Goal: Information Seeking & Learning: Find specific fact

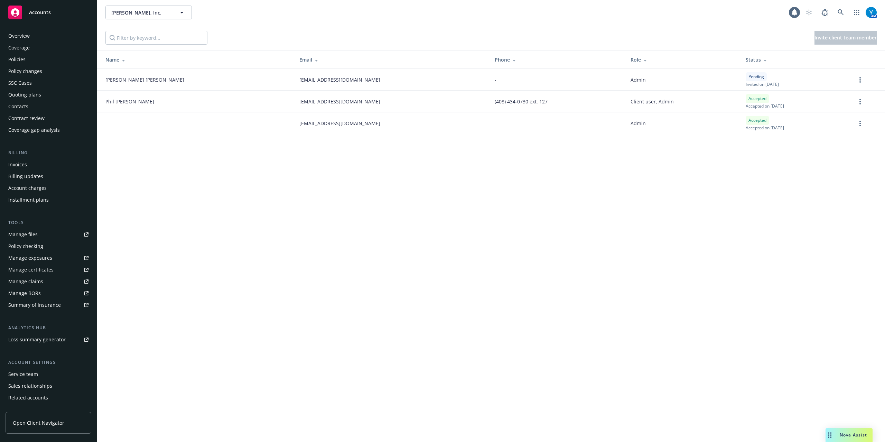
scroll to position [20, 0]
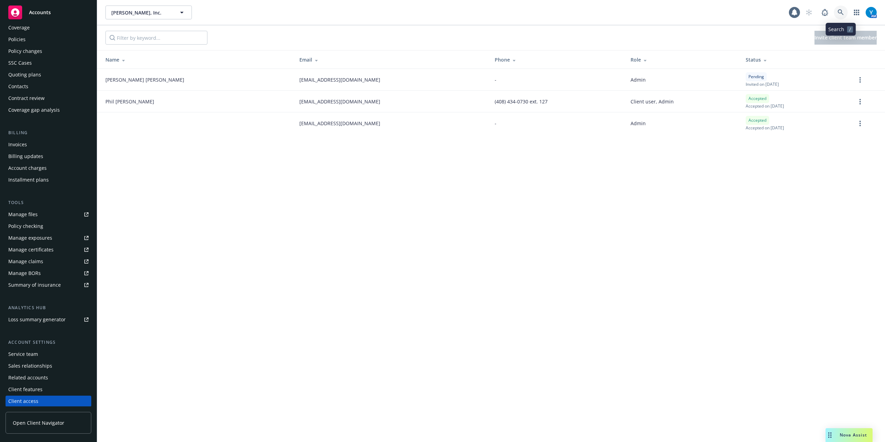
click at [841, 11] on icon at bounding box center [840, 12] width 6 height 6
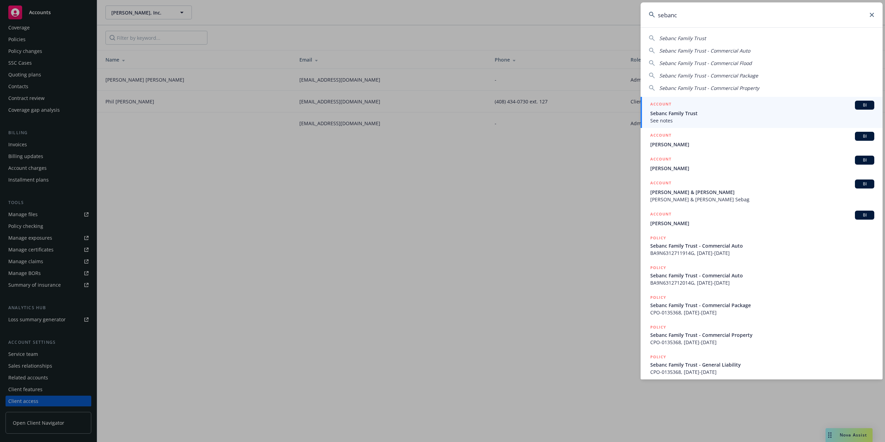
type input "sebanc"
click at [702, 115] on span "Sebanc Family Trust" at bounding box center [762, 113] width 224 height 7
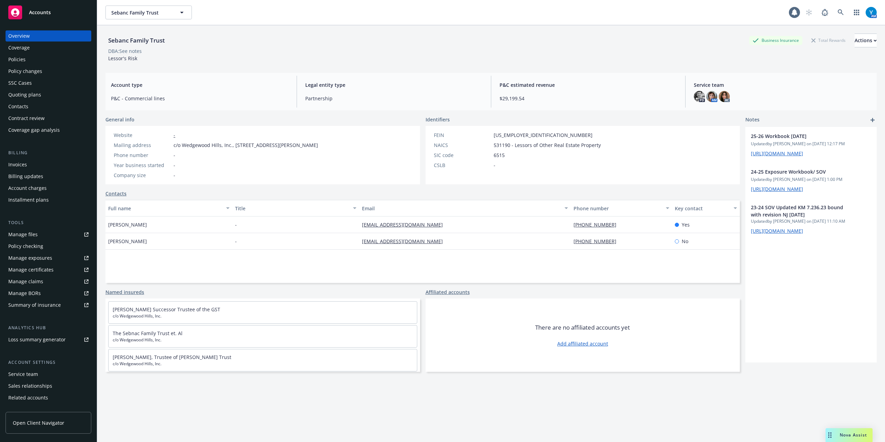
click at [38, 270] on div "Manage certificates" at bounding box center [30, 269] width 45 height 11
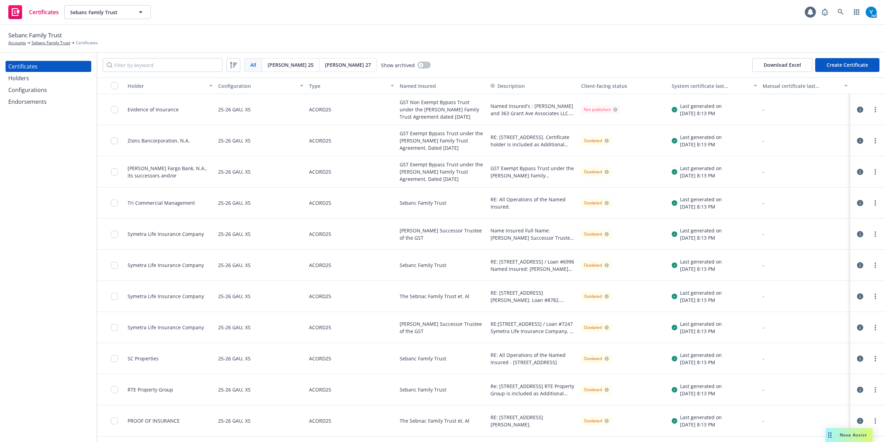
click at [28, 78] on div "Holders" at bounding box center [48, 78] width 80 height 11
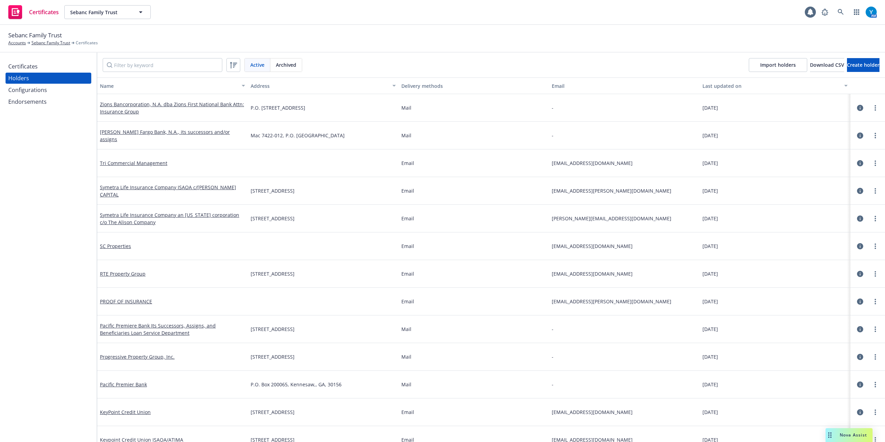
click at [31, 86] on div "Configurations" at bounding box center [27, 89] width 39 height 11
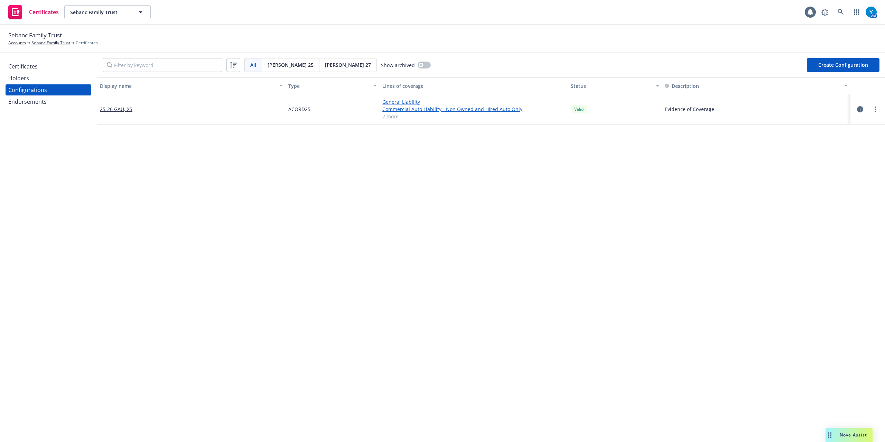
click at [387, 119] on link "2 more" at bounding box center [473, 116] width 183 height 7
click at [35, 106] on div "Endorsements" at bounding box center [27, 101] width 38 height 11
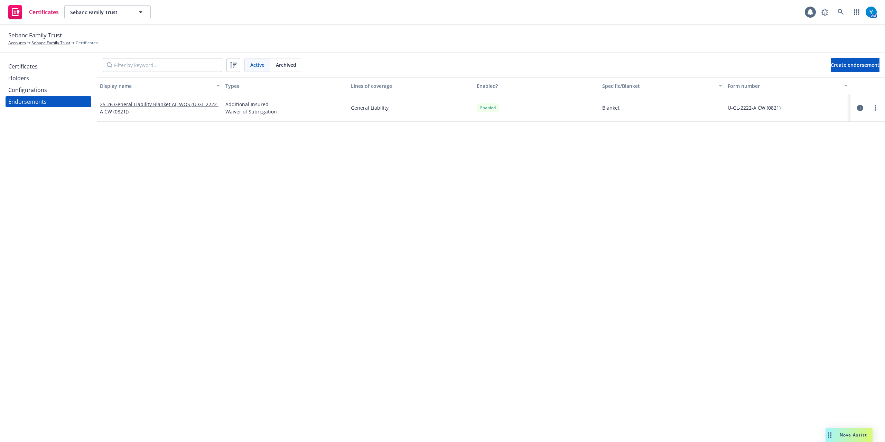
click at [26, 65] on div "Certificates" at bounding box center [22, 66] width 29 height 11
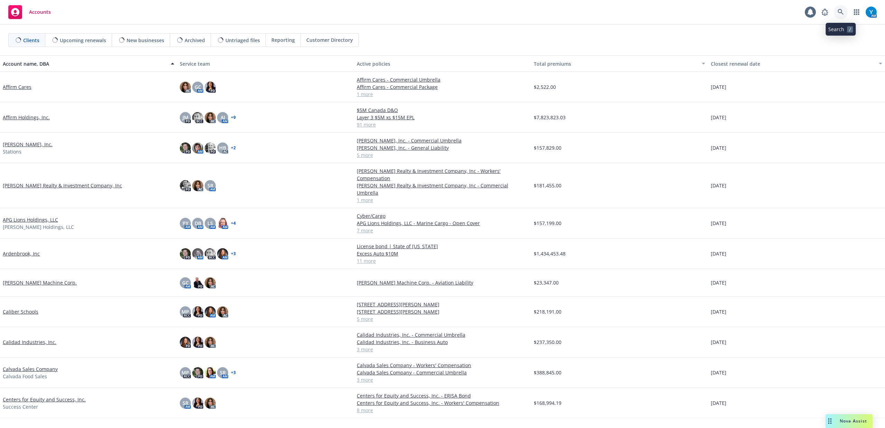
click at [838, 10] on icon at bounding box center [840, 12] width 6 height 6
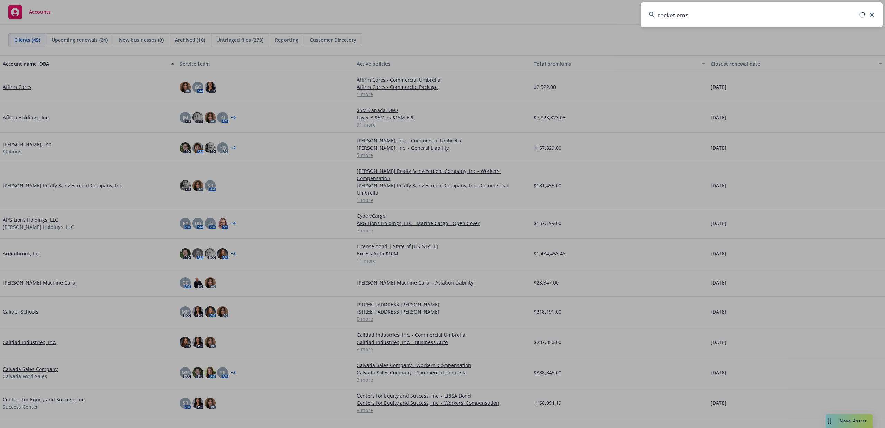
type input "rocket ems"
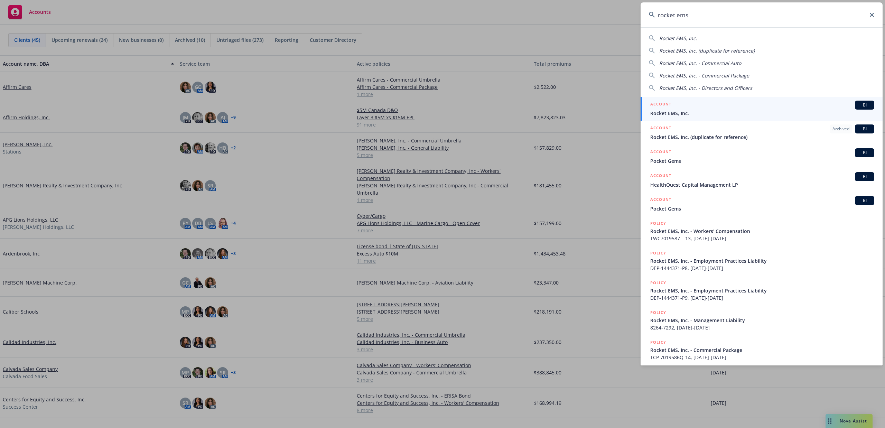
click at [718, 103] on div "ACCOUNT BI" at bounding box center [762, 105] width 224 height 9
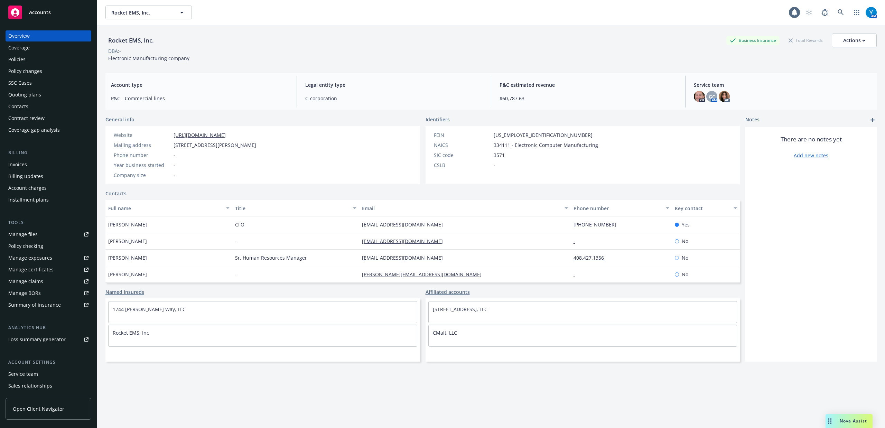
click at [38, 235] on link "Manage files" at bounding box center [49, 234] width 86 height 11
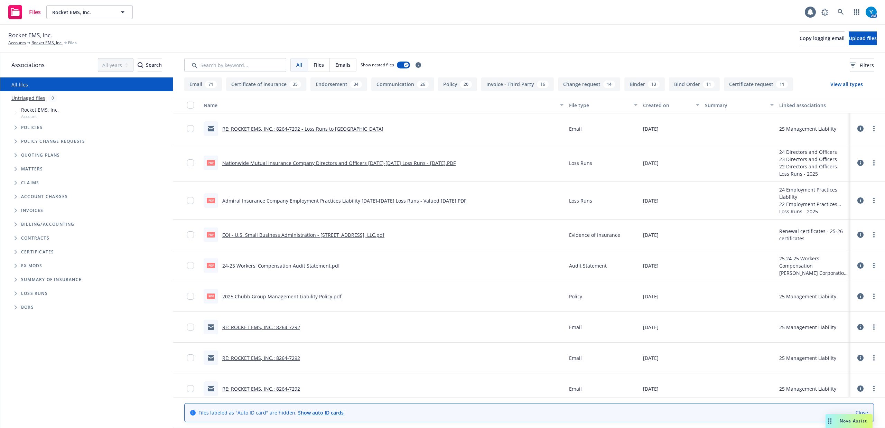
click at [227, 63] on input "Search by keyword..." at bounding box center [235, 65] width 102 height 14
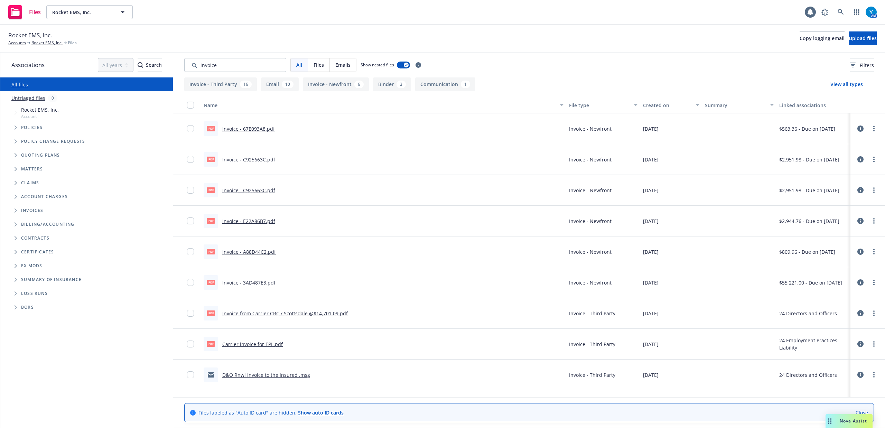
type input "invoice"
click at [657, 106] on div "Created on" at bounding box center [667, 105] width 49 height 7
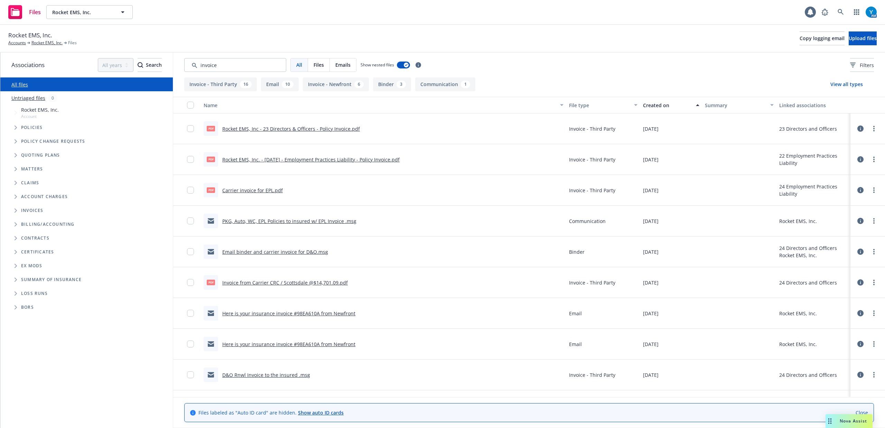
click at [650, 107] on div "Created on" at bounding box center [667, 105] width 49 height 7
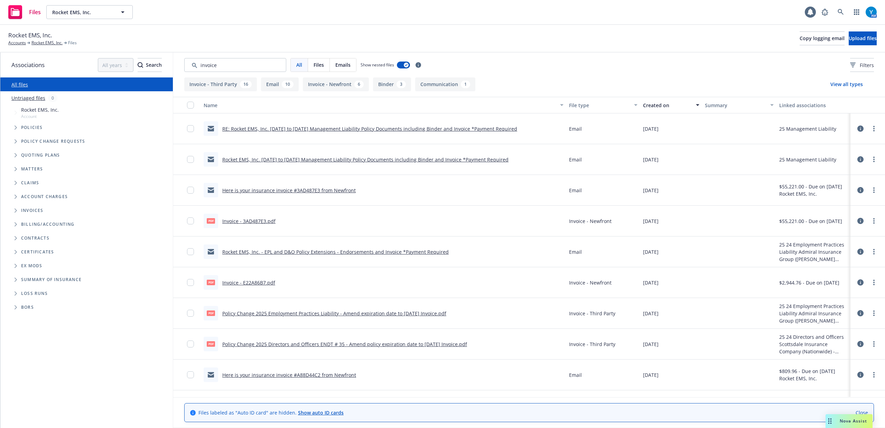
click at [392, 126] on link "RE: Rocket EMS, Inc. [DATE] to [DATE] Management Liability Policy Documents inc…" at bounding box center [369, 128] width 295 height 7
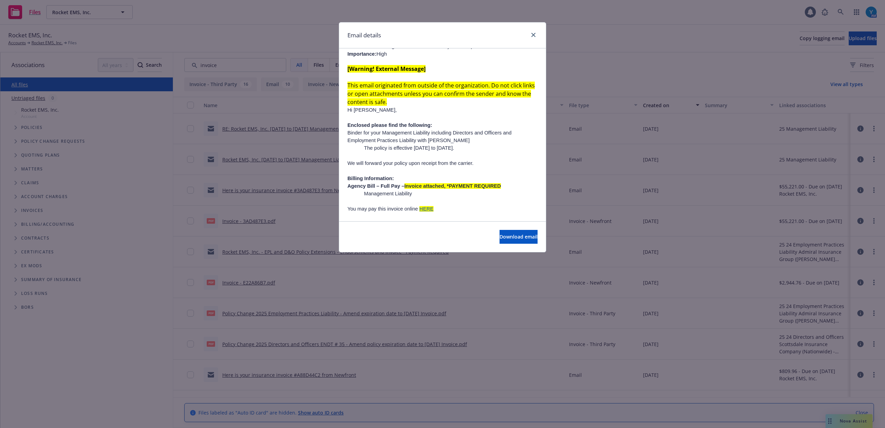
scroll to position [184, 0]
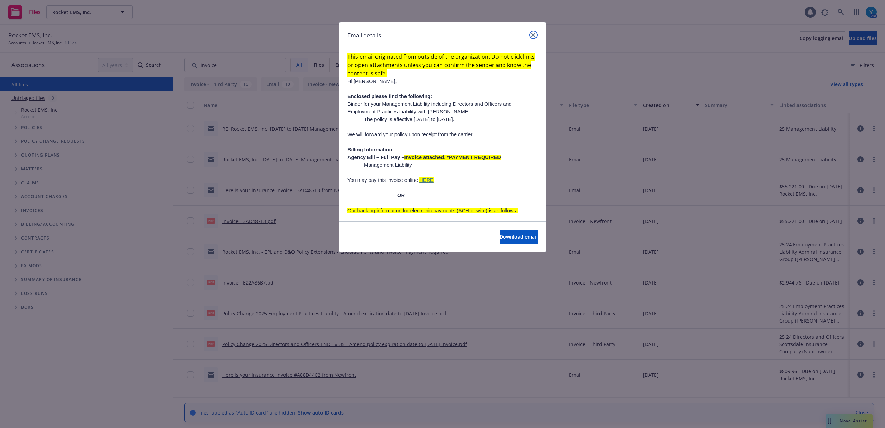
drag, startPoint x: 534, startPoint y: 36, endPoint x: 523, endPoint y: 43, distance: 12.6
click at [534, 36] on icon "close" at bounding box center [533, 35] width 4 height 4
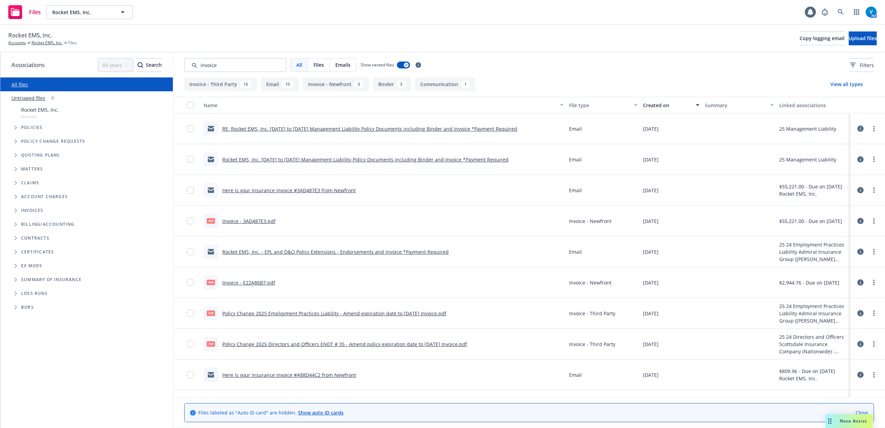
click at [432, 157] on link "Rocket EMS, Inc. [DATE] to [DATE] Management Liability Policy Documents includi…" at bounding box center [365, 159] width 286 height 7
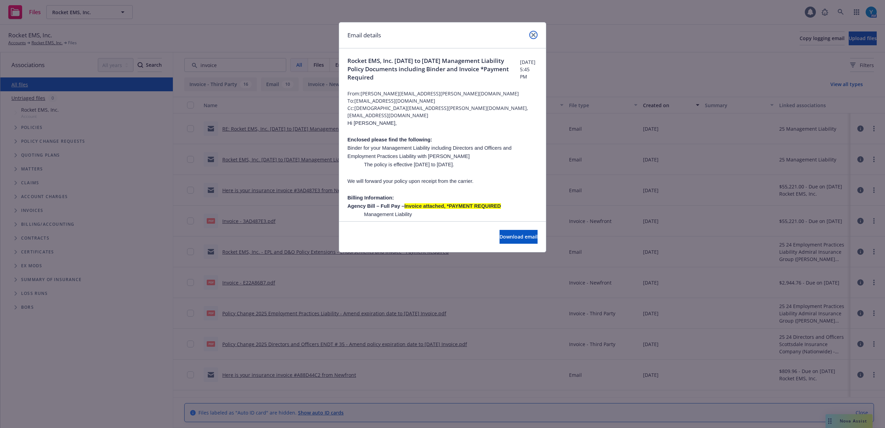
click at [534, 35] on icon "close" at bounding box center [533, 35] width 4 height 4
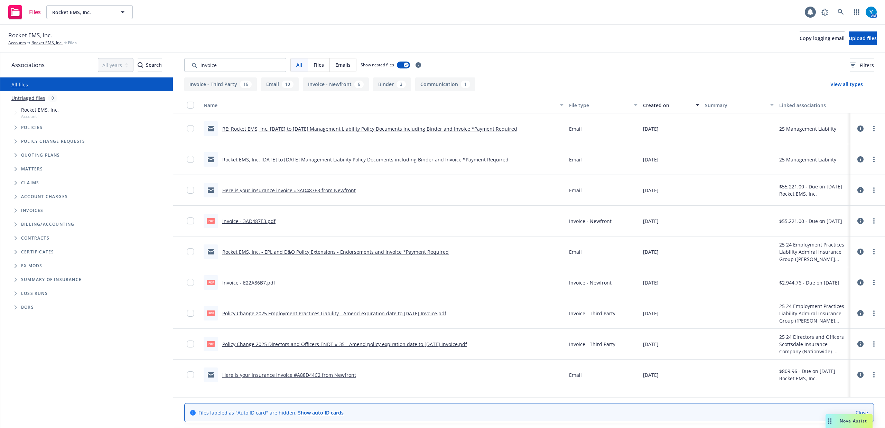
click at [314, 190] on link "Here is your insurance invoice #3AD487E3 from Newfront" at bounding box center [288, 190] width 133 height 7
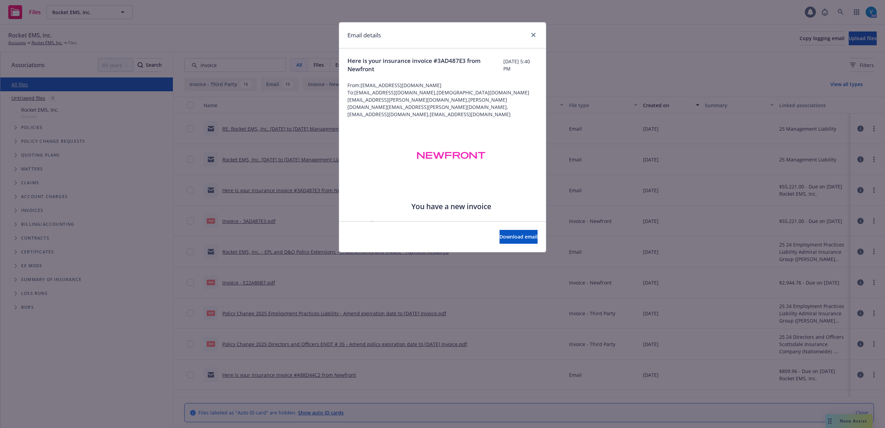
scroll to position [92, 0]
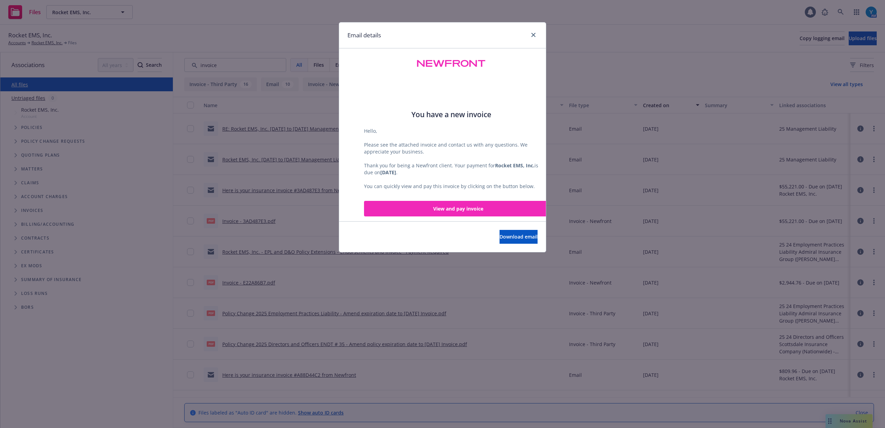
click at [537, 32] on div at bounding box center [531, 35] width 11 height 9
click at [534, 34] on icon "close" at bounding box center [533, 35] width 4 height 4
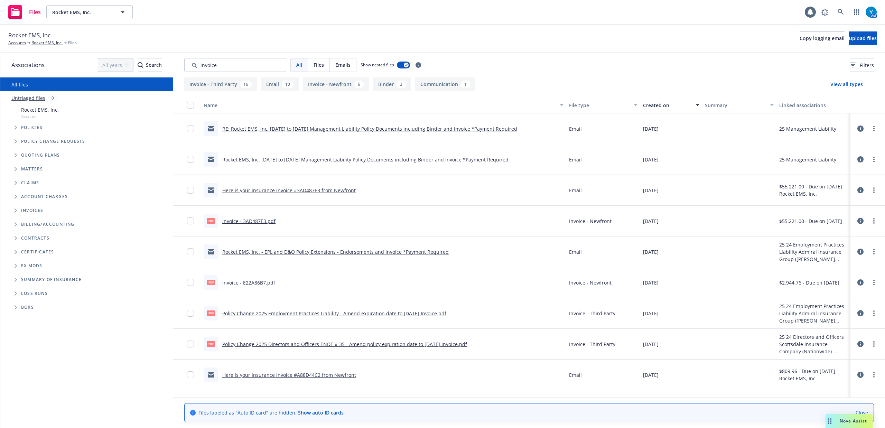
scroll to position [46, 0]
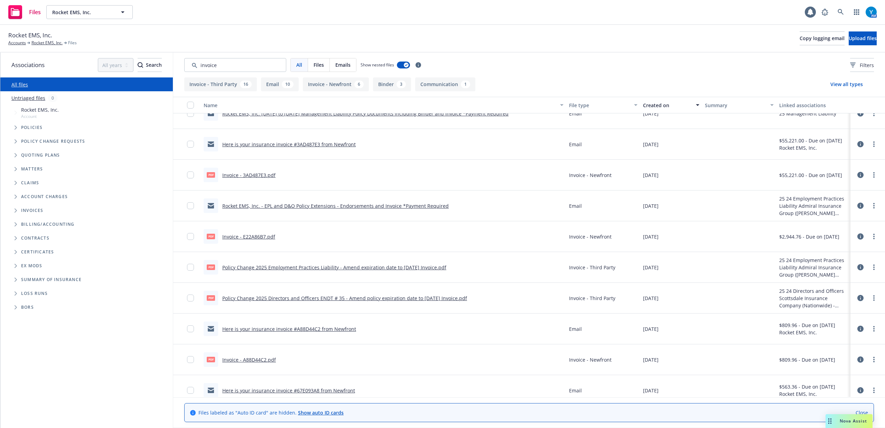
click at [330, 332] on link "Here is your insurance invoice #A88D44C2 from Newfront" at bounding box center [289, 329] width 134 height 7
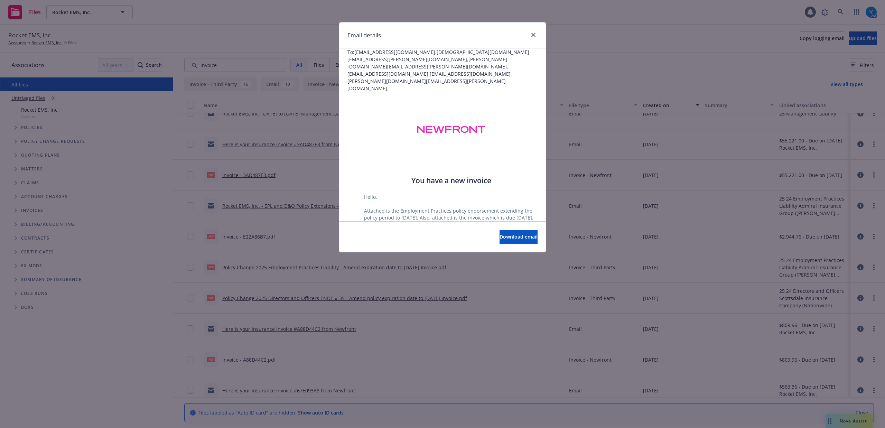
scroll to position [92, 0]
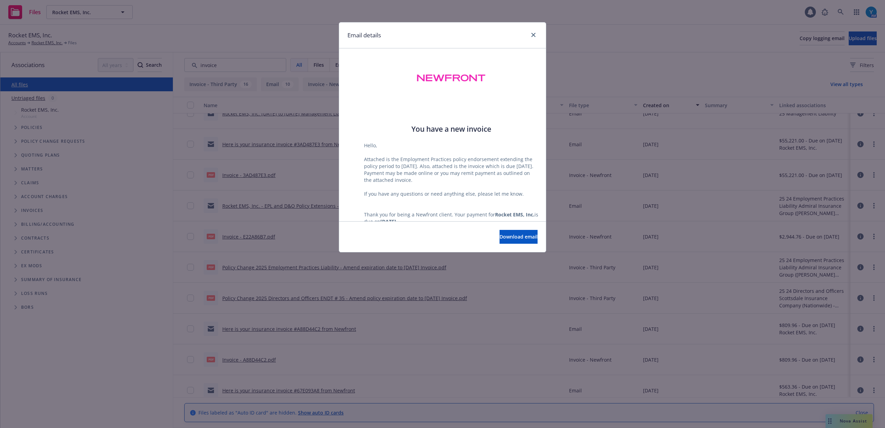
drag, startPoint x: 387, startPoint y: 160, endPoint x: 441, endPoint y: 165, distance: 54.2
click at [441, 165] on p "Hello, Attached is the Employment Practices policy endorsement extending the po…" at bounding box center [451, 190] width 174 height 97
drag, startPoint x: 426, startPoint y: 164, endPoint x: 404, endPoint y: 166, distance: 21.9
click at [416, 169] on p "Hello, Attached is the Employment Practices policy endorsement extending the po…" at bounding box center [451, 190] width 174 height 97
drag, startPoint x: 386, startPoint y: 158, endPoint x: 520, endPoint y: 180, distance: 135.2
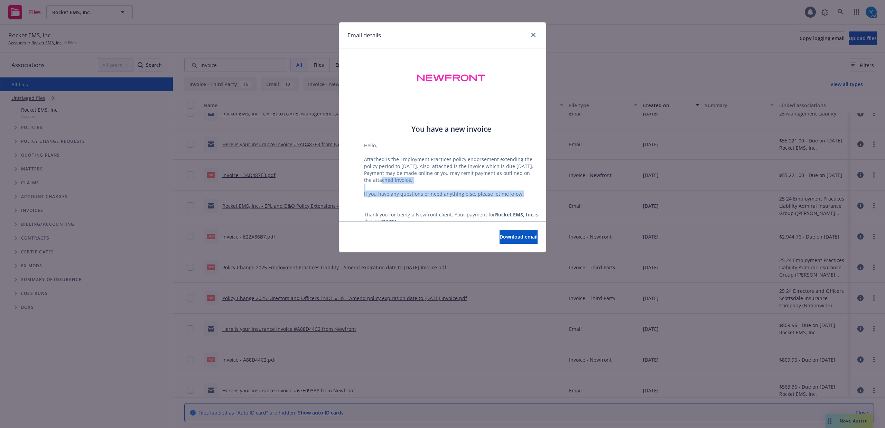
click at [520, 180] on p "Hello, Attached is the Employment Practices policy endorsement extending the po…" at bounding box center [451, 190] width 174 height 97
copy p "Payment may be made online or you may remit payment as outlined on the attached…"
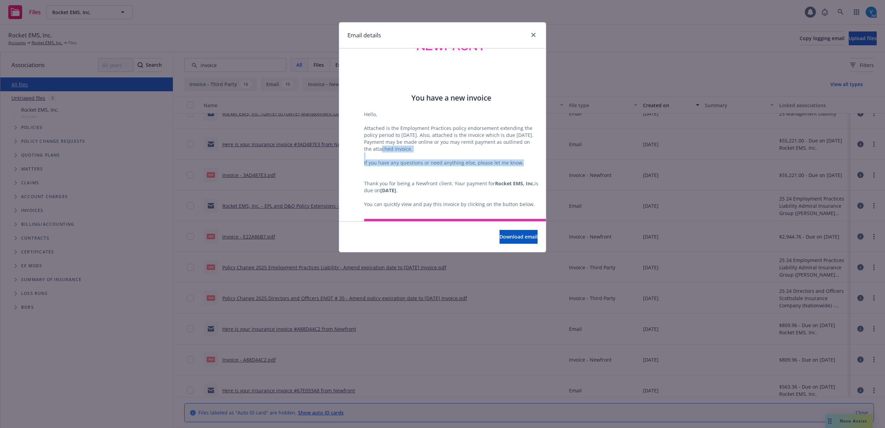
scroll to position [129, 0]
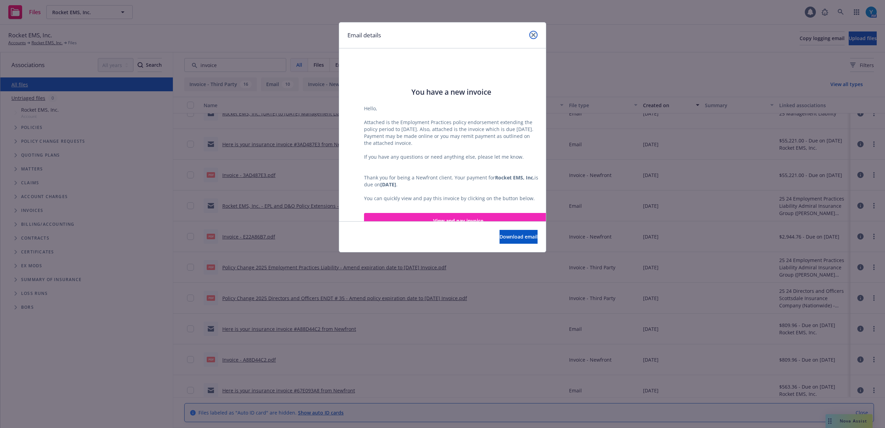
click at [533, 34] on icon "close" at bounding box center [533, 35] width 4 height 4
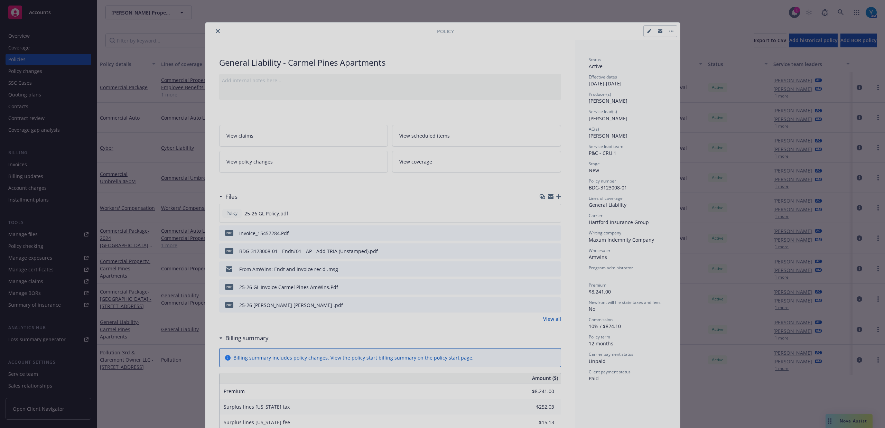
scroll to position [21, 0]
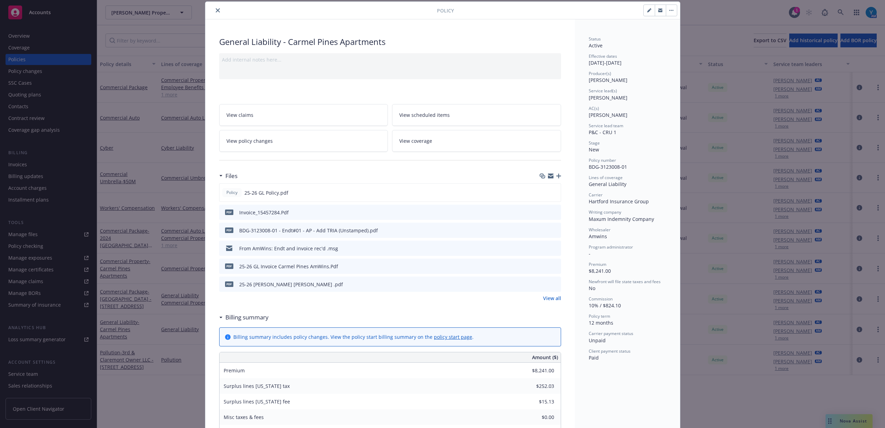
click at [216, 12] on icon "close" at bounding box center [218, 10] width 4 height 4
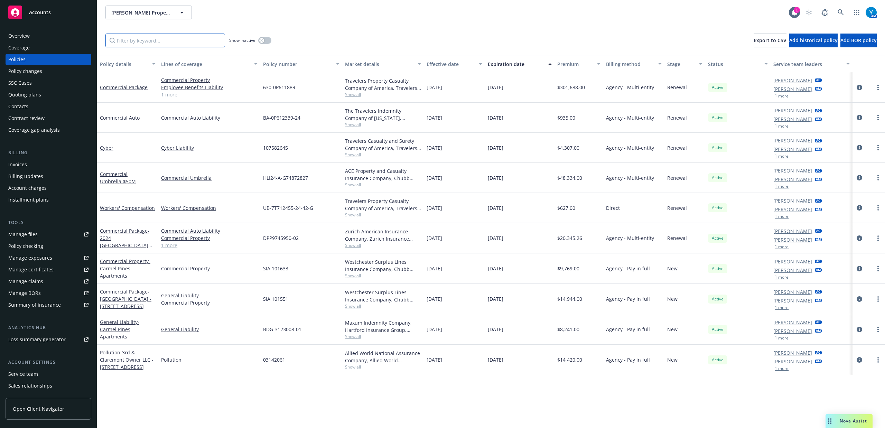
click at [175, 34] on input "Filter by keyword..." at bounding box center [165, 41] width 120 height 14
click at [837, 13] on icon at bounding box center [840, 12] width 6 height 6
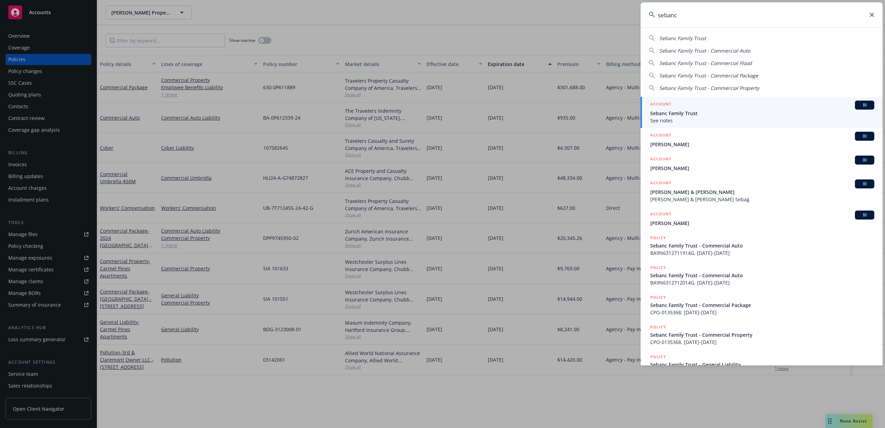
type input "sebanc"
click at [708, 111] on span "Sebanc Family Trust" at bounding box center [762, 113] width 224 height 7
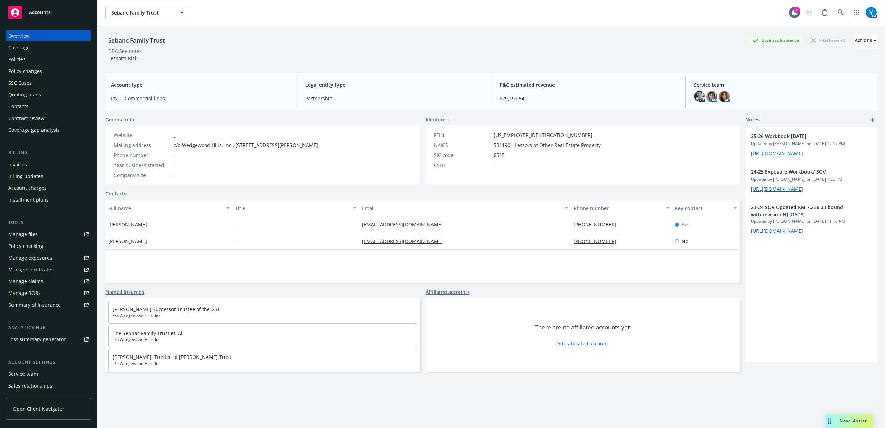
click at [37, 58] on div "Policies" at bounding box center [48, 59] width 80 height 11
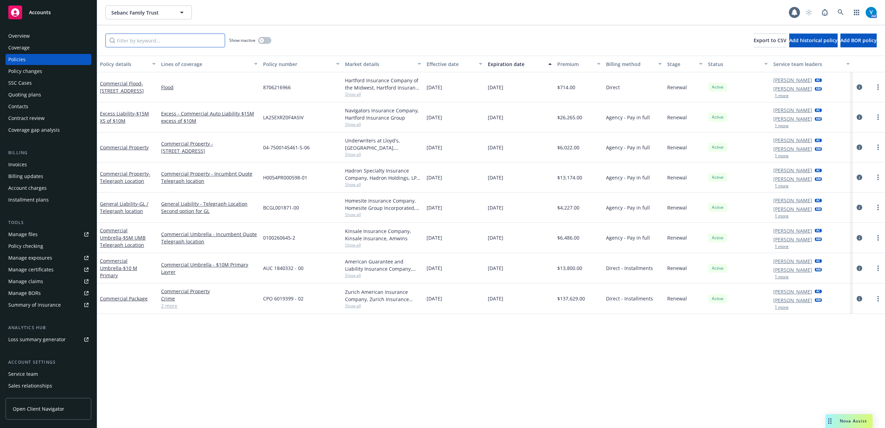
click at [158, 41] on input "Filter by keyword..." at bounding box center [165, 41] width 120 height 14
click at [856, 268] on icon "circleInformation" at bounding box center [859, 268] width 6 height 6
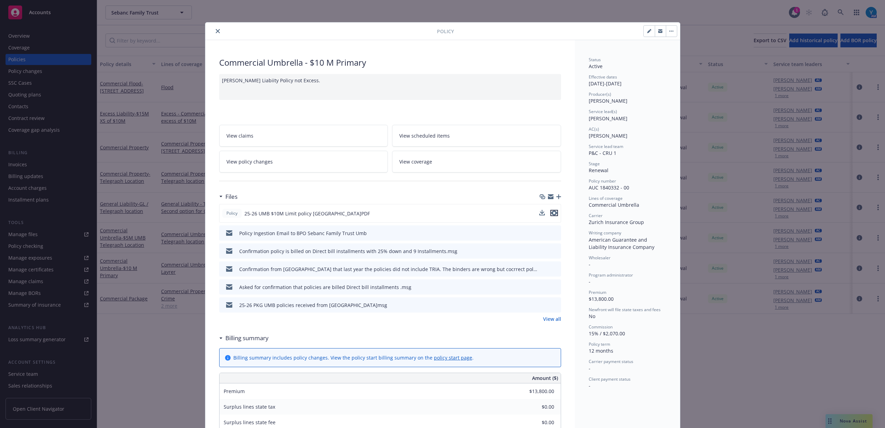
click at [551, 213] on icon "preview file" at bounding box center [554, 212] width 6 height 5
click at [216, 32] on icon "close" at bounding box center [218, 31] width 4 height 4
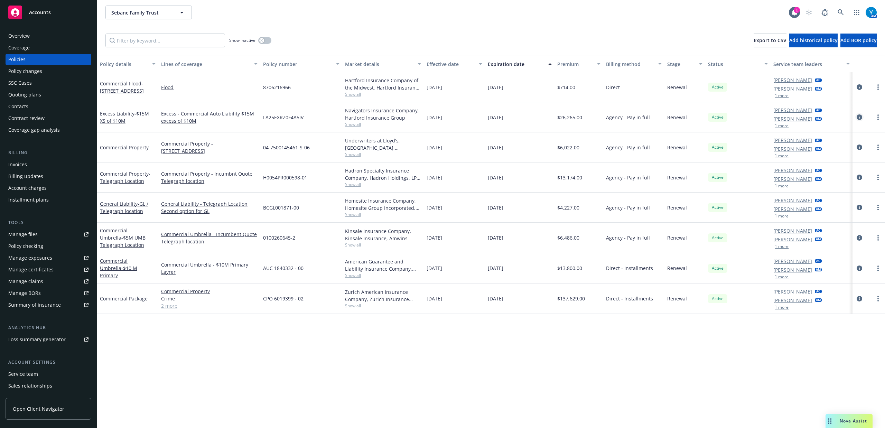
click at [858, 116] on icon "circleInformation" at bounding box center [859, 117] width 6 height 6
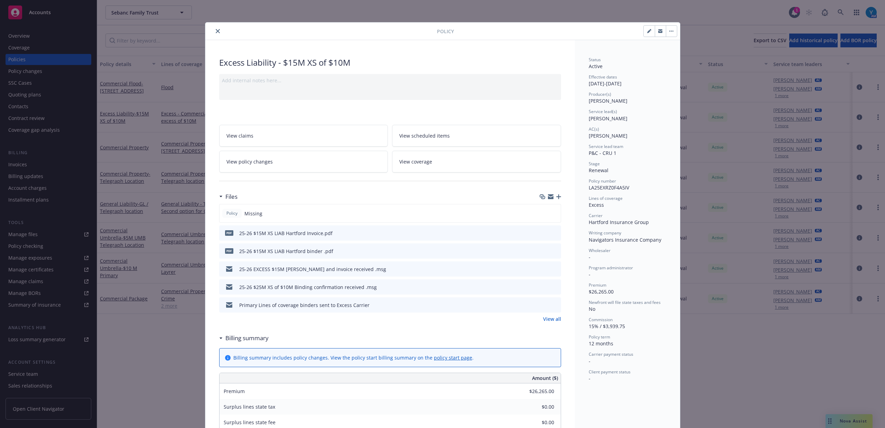
click at [554, 249] on icon "preview file" at bounding box center [554, 250] width 6 height 5
